Goal: Task Accomplishment & Management: Manage account settings

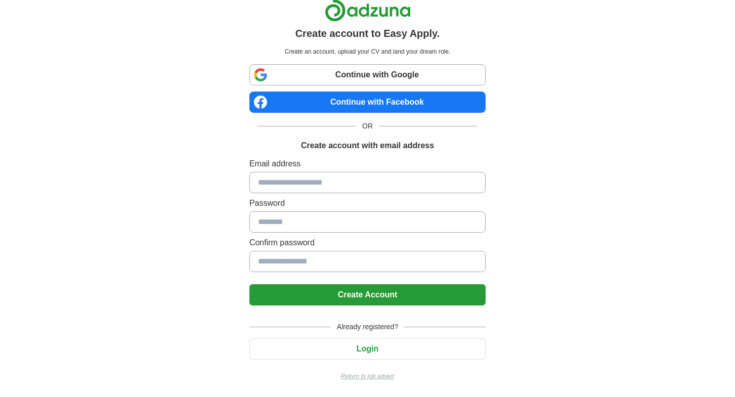
scroll to position [9, 0]
click at [353, 340] on button "Login" at bounding box center [367, 348] width 236 height 21
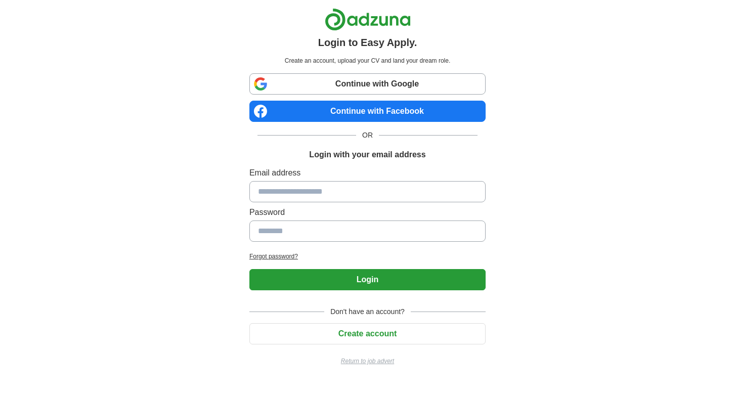
click at [331, 193] on input at bounding box center [367, 191] width 236 height 21
click at [330, 200] on input at bounding box center [367, 191] width 236 height 21
type input "**********"
click at [325, 224] on input at bounding box center [367, 230] width 236 height 21
click at [373, 92] on link "Continue with Google" at bounding box center [367, 83] width 236 height 21
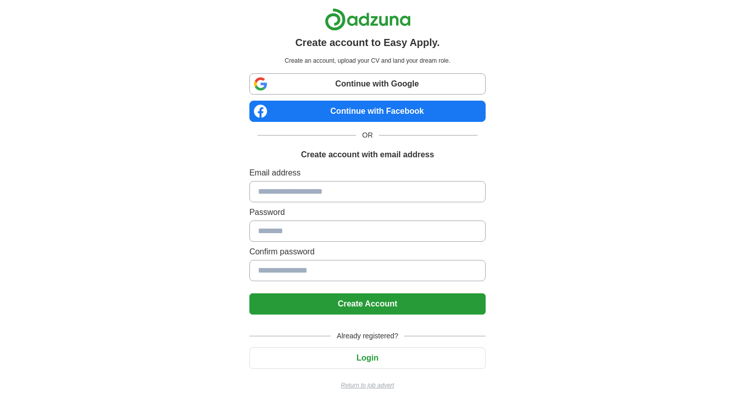
click at [370, 86] on link "Continue with Google" at bounding box center [367, 83] width 236 height 21
